Goal: Transaction & Acquisition: Book appointment/travel/reservation

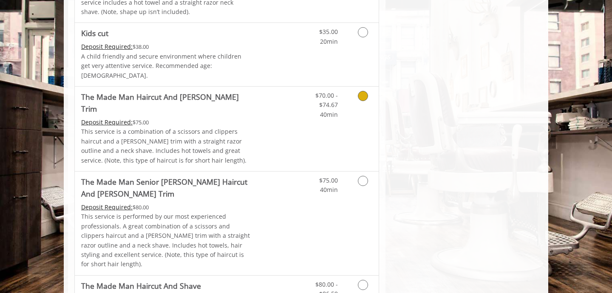
click at [359, 91] on icon "Grooming services" at bounding box center [363, 96] width 10 height 10
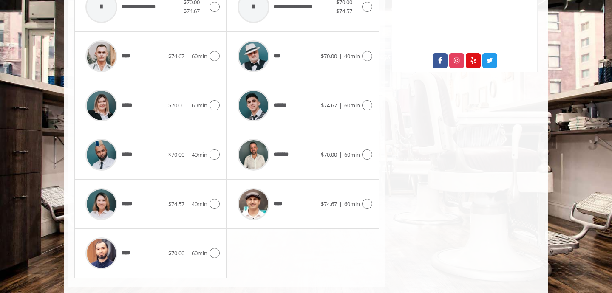
scroll to position [455, 0]
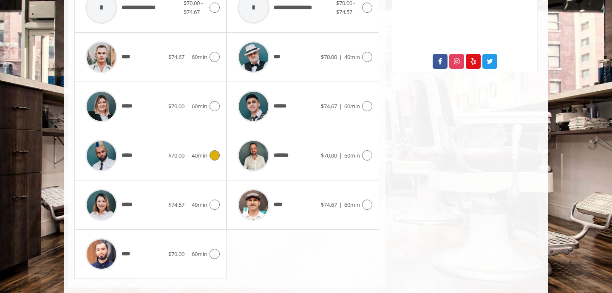
click at [206, 136] on div "***** $70.00 | 40min" at bounding box center [150, 156] width 139 height 40
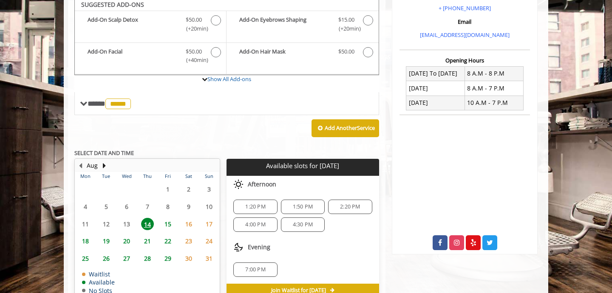
scroll to position [273, 0]
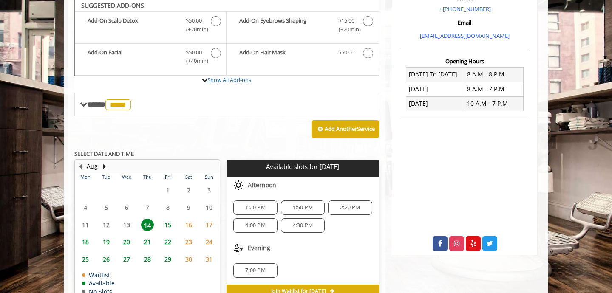
click at [352, 204] on span "2:20 PM" at bounding box center [350, 207] width 20 height 7
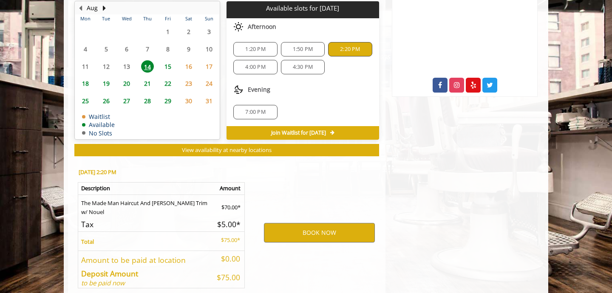
scroll to position [455, 0]
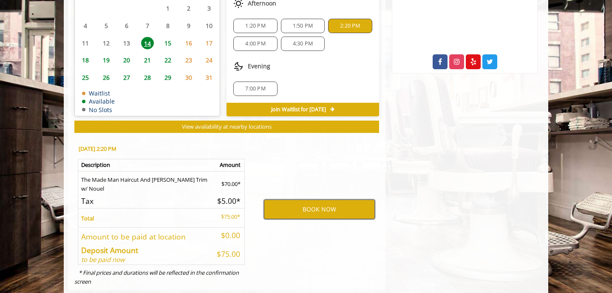
click at [345, 200] on button "BOOK NOW" at bounding box center [319, 210] width 111 height 20
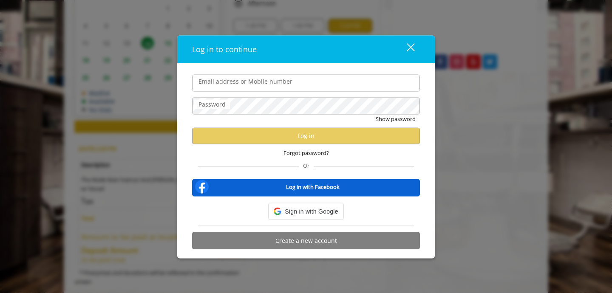
type input "**********"
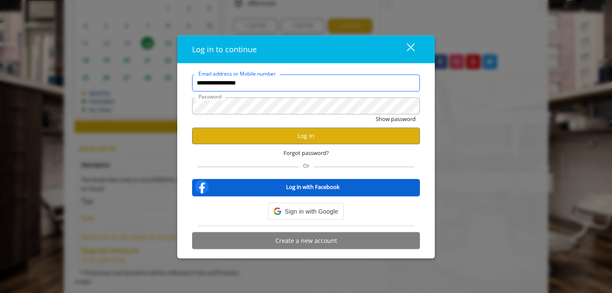
scroll to position [0, 0]
click at [331, 134] on button "Log in" at bounding box center [306, 136] width 228 height 17
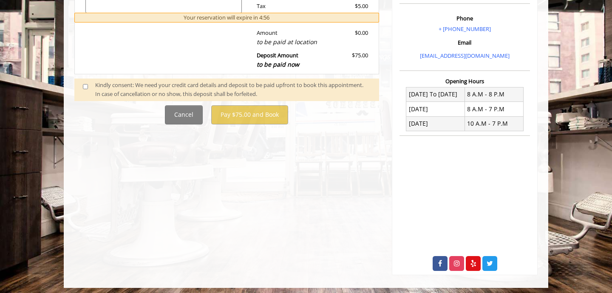
scroll to position [289, 0]
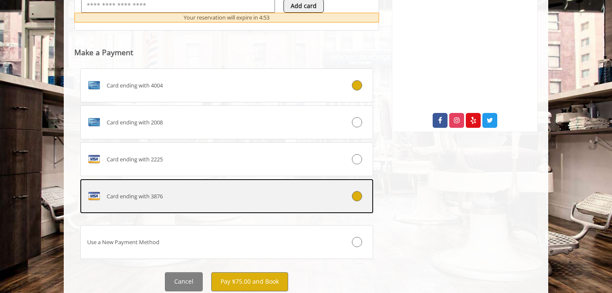
click at [204, 190] on div "Card ending with 3876" at bounding box center [202, 197] width 243 height 14
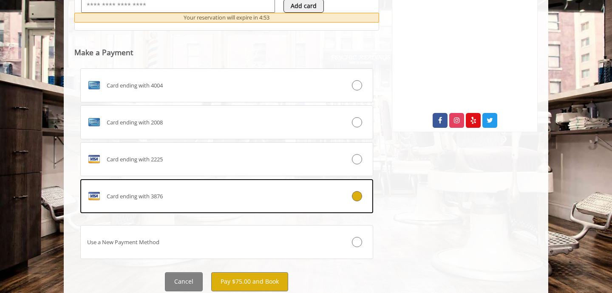
scroll to position [419, 0]
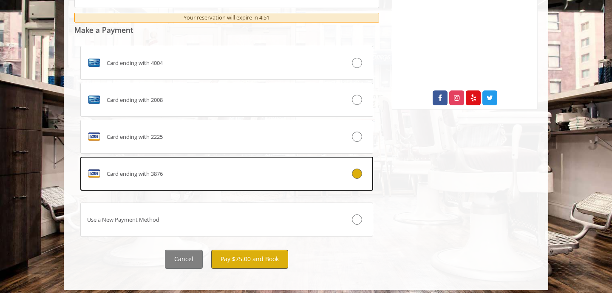
click at [250, 255] on button "Pay $75.00 and Book" at bounding box center [249, 259] width 77 height 19
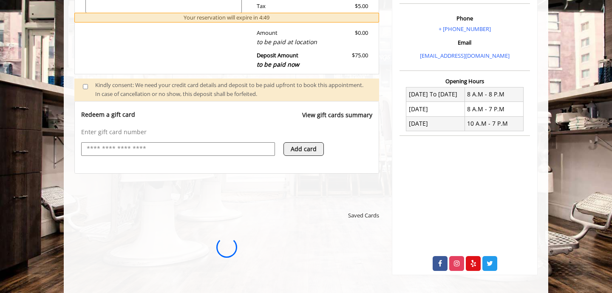
scroll to position [0, 0]
